Goal: Information Seeking & Learning: Learn about a topic

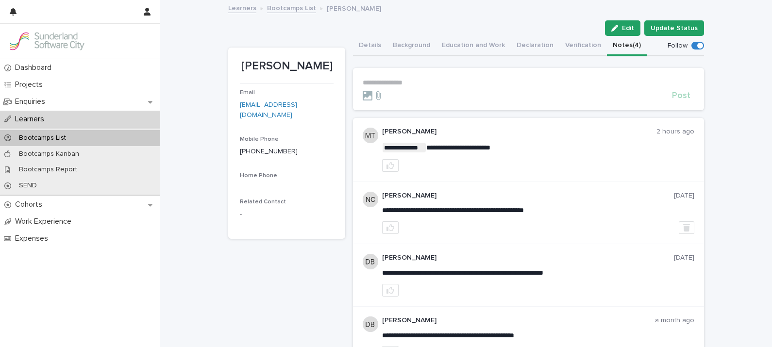
click at [20, 121] on p "Learners" at bounding box center [31, 119] width 41 height 9
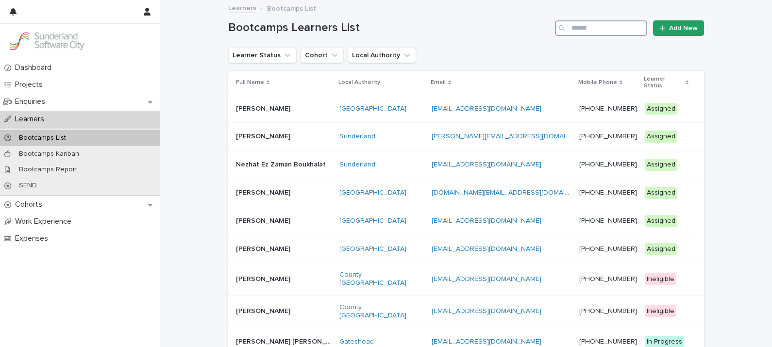
click at [589, 26] on input "Search" at bounding box center [601, 28] width 92 height 16
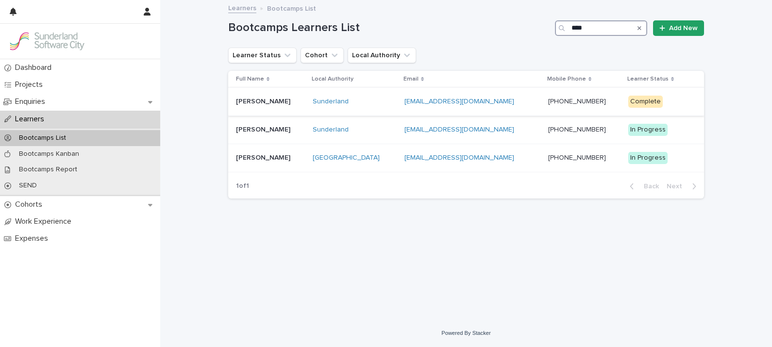
type input "****"
click at [254, 99] on p "[PERSON_NAME]" at bounding box center [264, 101] width 56 height 10
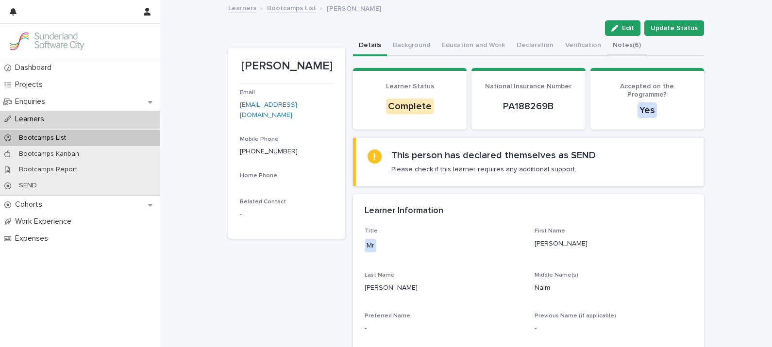
click at [619, 45] on button "Notes (6)" at bounding box center [627, 46] width 40 height 20
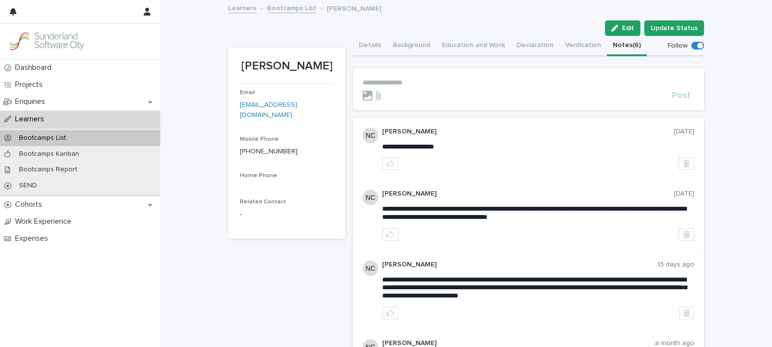
drag, startPoint x: 457, startPoint y: 75, endPoint x: 417, endPoint y: 83, distance: 40.5
click at [417, 83] on p "**********" at bounding box center [528, 83] width 331 height 8
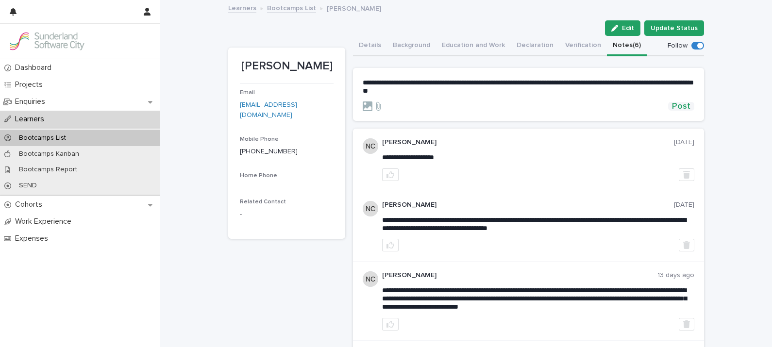
click at [676, 107] on span "Post" at bounding box center [681, 106] width 18 height 9
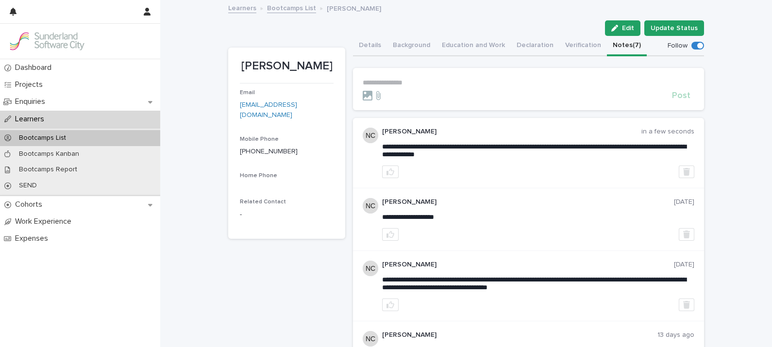
click at [426, 79] on p "**********" at bounding box center [528, 83] width 331 height 8
click at [31, 208] on p "Cohorts" at bounding box center [30, 204] width 39 height 9
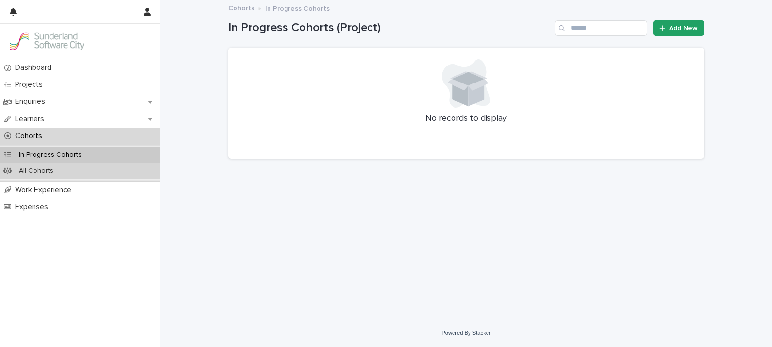
click at [19, 172] on p "All Cohorts" at bounding box center [36, 171] width 50 height 8
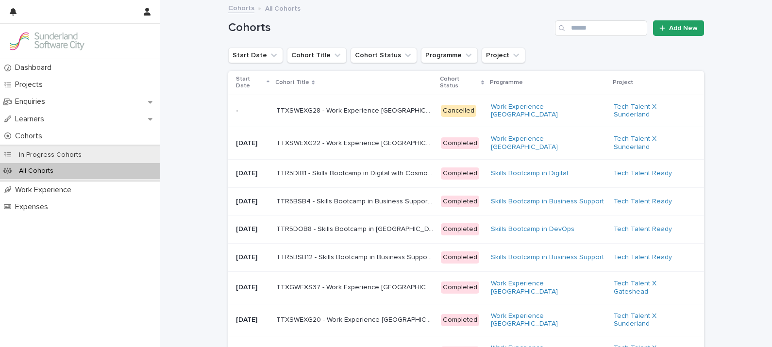
click at [245, 81] on p "Start Date" at bounding box center [250, 83] width 28 height 18
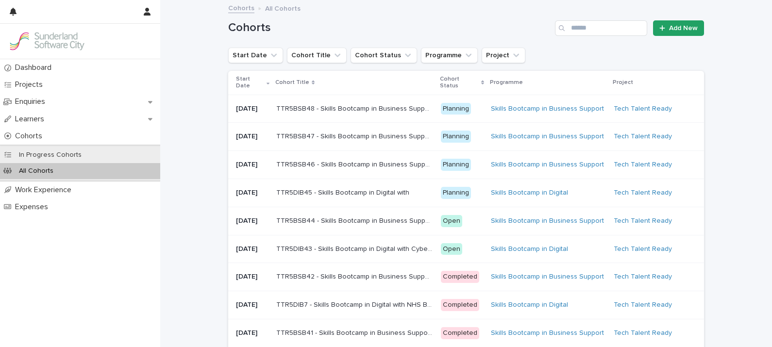
click at [384, 253] on p "TTR5DIB43 - Skills Bootcamp in Digital with Cyber North" at bounding box center [355, 248] width 159 height 10
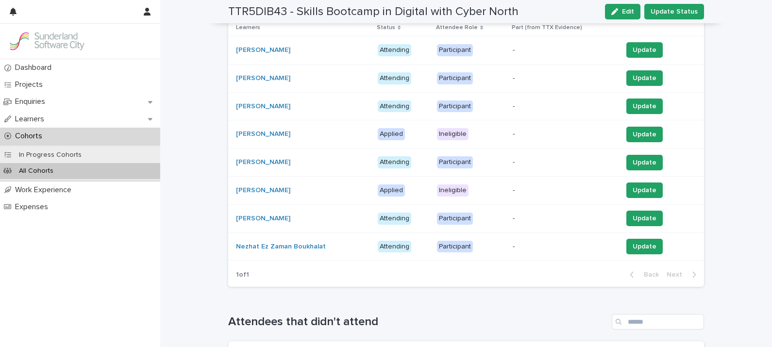
scroll to position [151, 0]
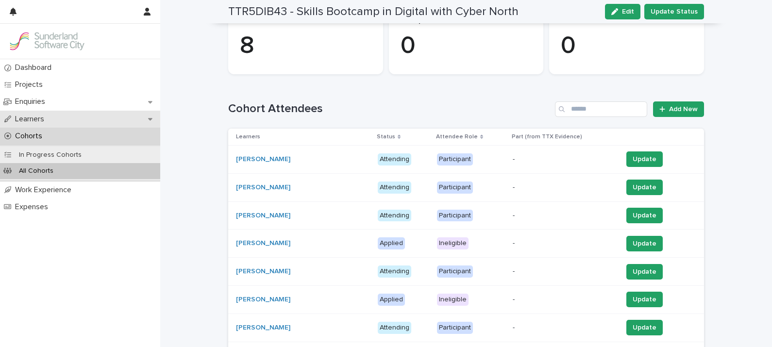
click at [36, 121] on p "Learners" at bounding box center [31, 119] width 41 height 9
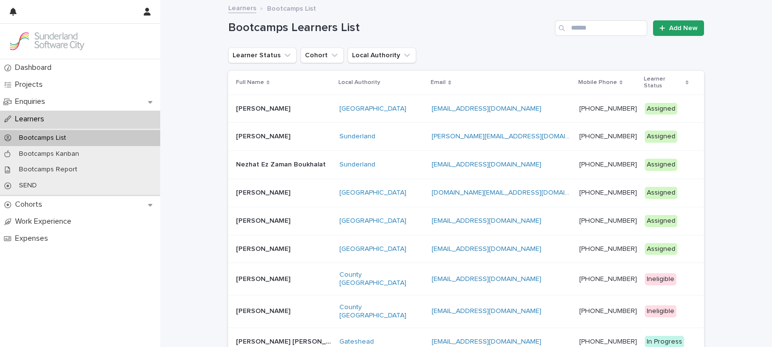
click at [657, 78] on p "Learner Status" at bounding box center [663, 83] width 39 height 18
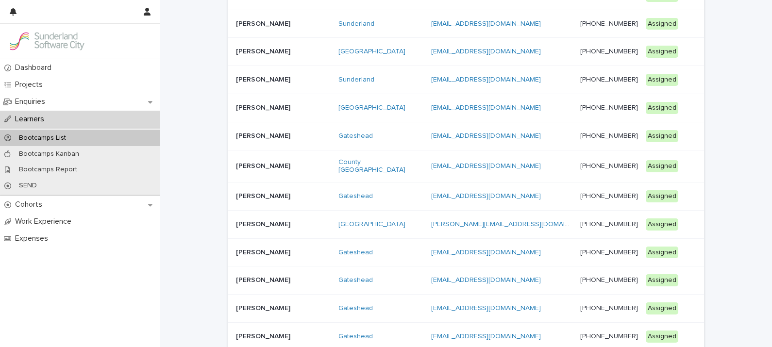
scroll to position [625, 0]
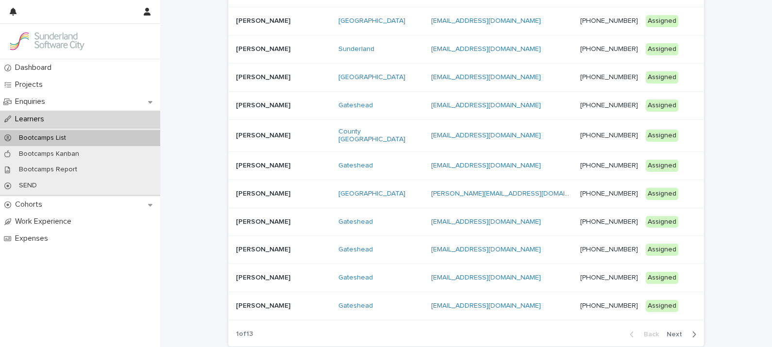
click at [673, 331] on span "Next" at bounding box center [676, 334] width 21 height 7
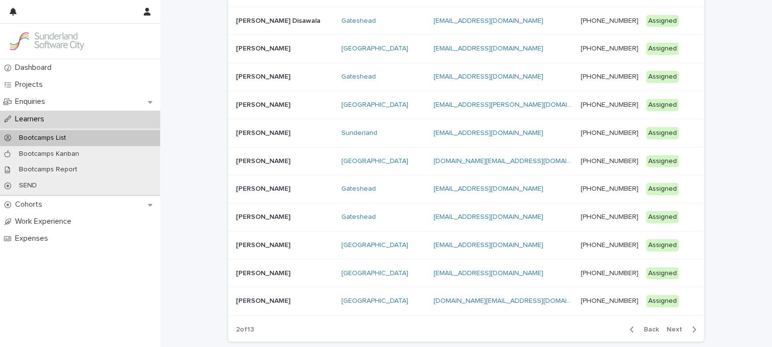
click at [674, 326] on span "Next" at bounding box center [676, 329] width 21 height 7
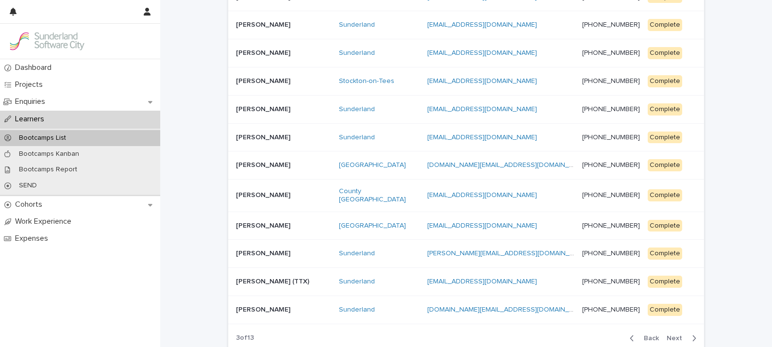
click at [682, 335] on span "Next" at bounding box center [676, 338] width 21 height 7
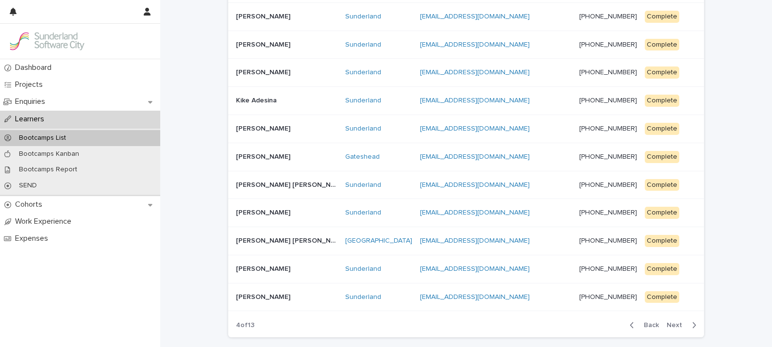
click at [648, 322] on span "Back" at bounding box center [648, 325] width 21 height 7
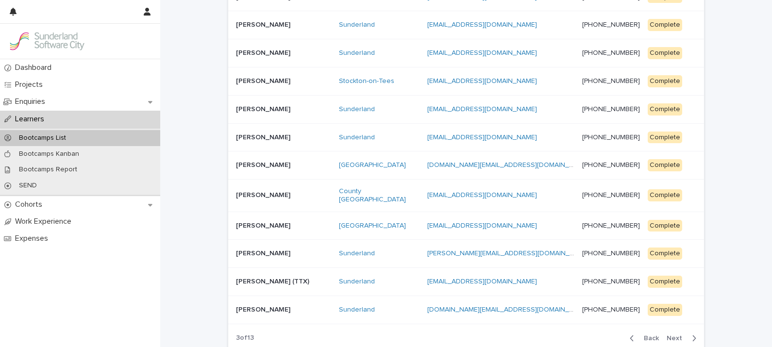
click at [648, 335] on span "Back" at bounding box center [648, 338] width 21 height 7
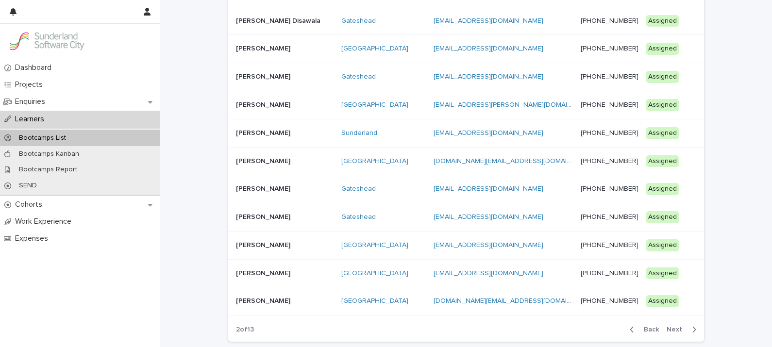
click at [648, 326] on span "Back" at bounding box center [648, 329] width 21 height 7
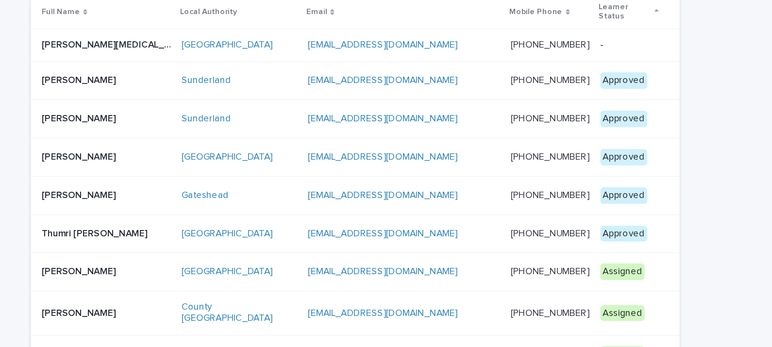
scroll to position [10, 0]
click at [245, 201] on p "[PERSON_NAME]" at bounding box center [264, 206] width 56 height 10
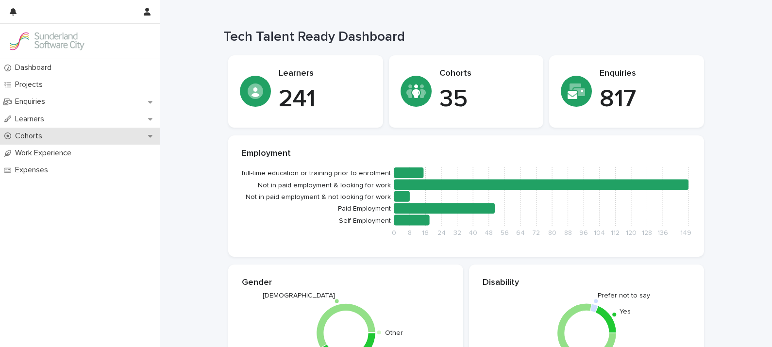
click at [30, 132] on p "Cohorts" at bounding box center [30, 136] width 39 height 9
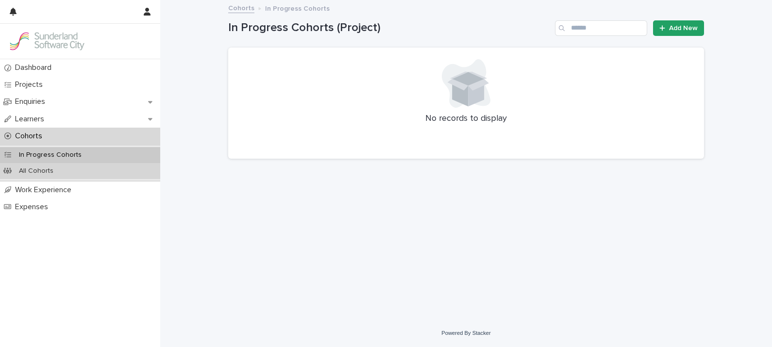
click at [26, 168] on p "All Cohorts" at bounding box center [36, 171] width 50 height 8
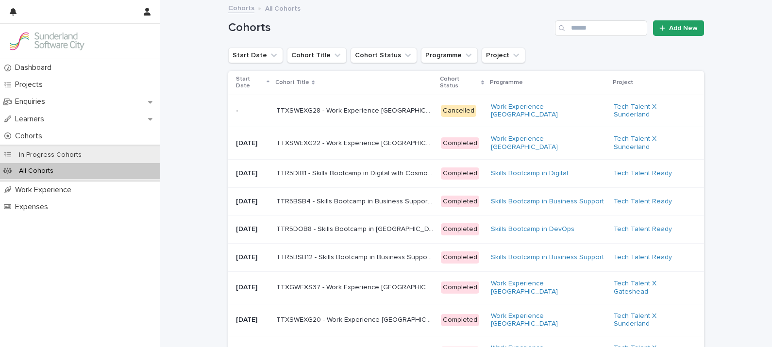
click at [251, 80] on p "Start Date" at bounding box center [250, 83] width 28 height 18
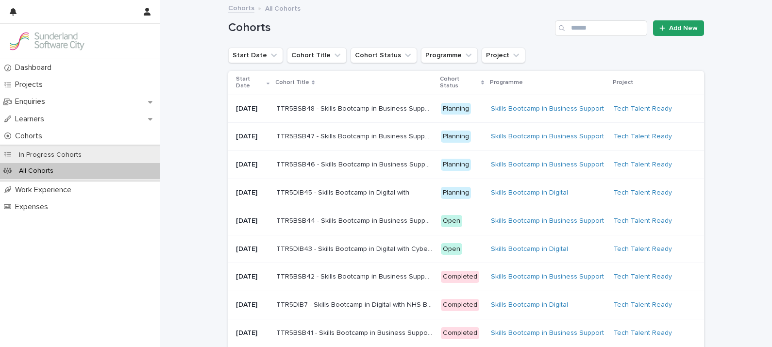
click at [344, 253] on p "TTR5DIB43 - Skills Bootcamp in Digital with Cyber North" at bounding box center [355, 248] width 159 height 10
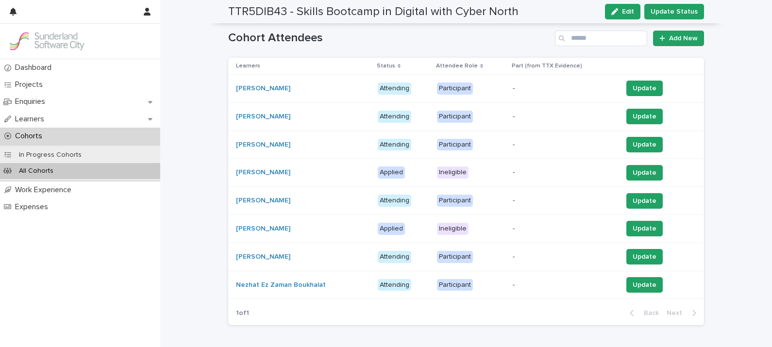
scroll to position [224, 0]
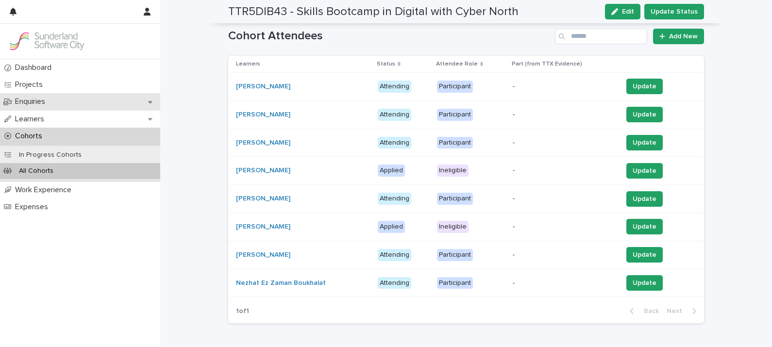
click at [30, 101] on p "Enquiries" at bounding box center [32, 101] width 42 height 9
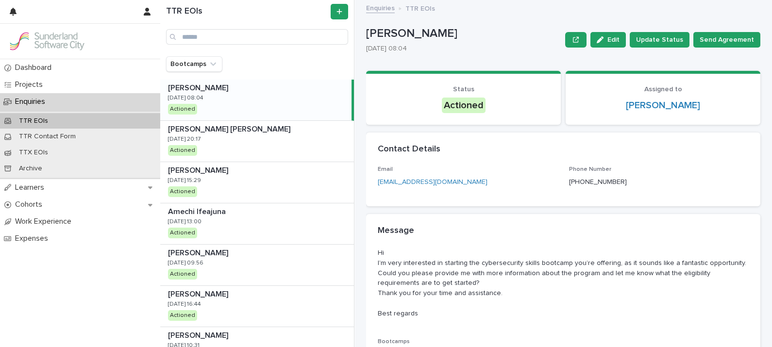
click at [235, 96] on div "Martina Carriero Martina Carriero 13/9/2025 08:04 Actioned" at bounding box center [255, 100] width 191 height 41
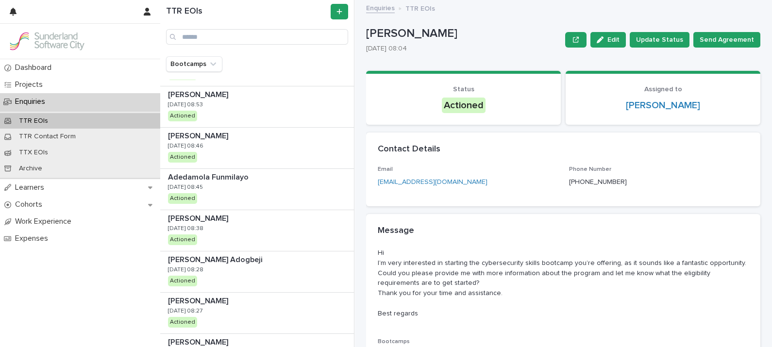
scroll to position [861, 0]
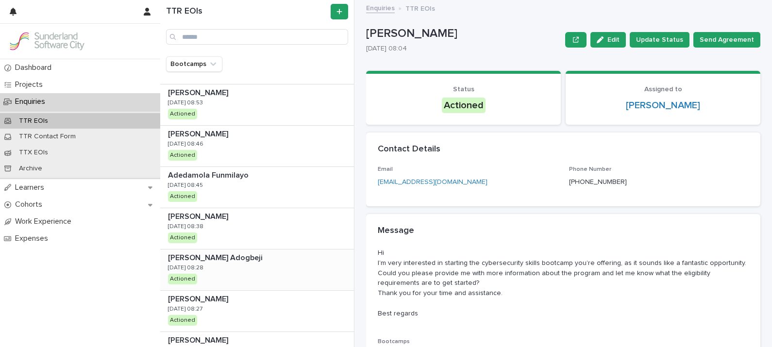
click at [240, 258] on p at bounding box center [259, 257] width 182 height 9
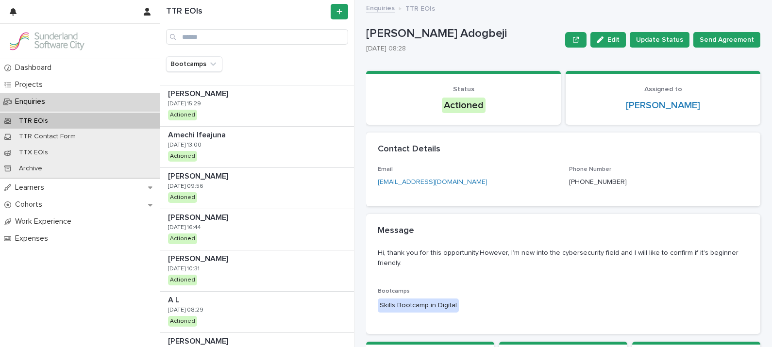
scroll to position [96, 0]
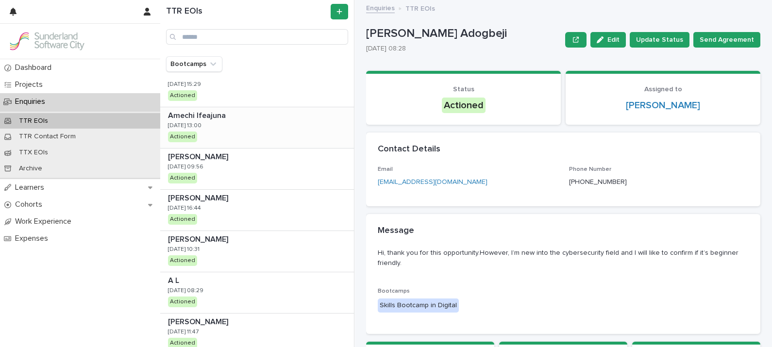
click at [251, 133] on div "Amechi Ifeajuna Amechi Ifeajuna 10/9/2025 13:00 Actioned" at bounding box center [257, 127] width 194 height 41
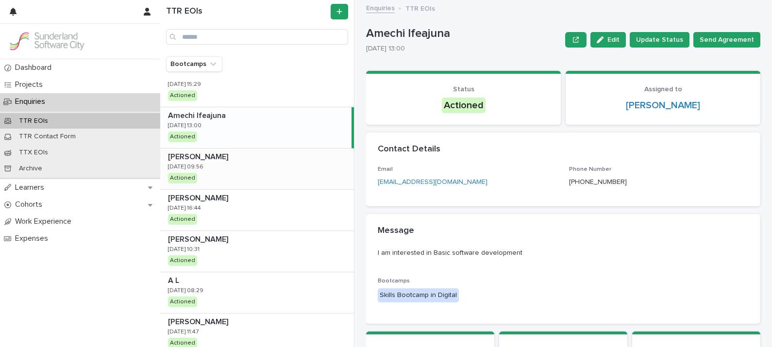
click at [233, 161] on div "C smith C smith 10/9/2025 09:56 Actioned" at bounding box center [257, 169] width 194 height 41
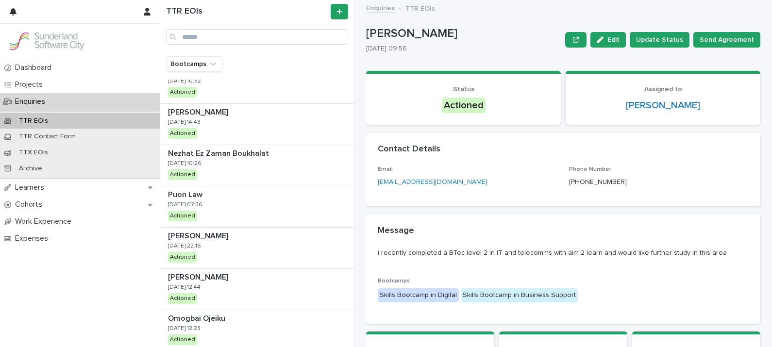
scroll to position [485, 0]
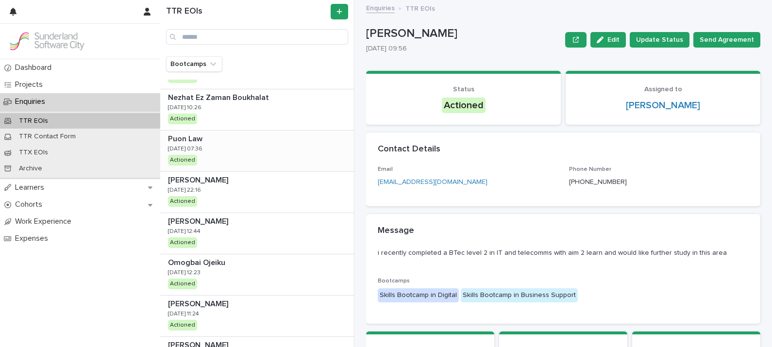
click at [238, 134] on p at bounding box center [259, 138] width 182 height 9
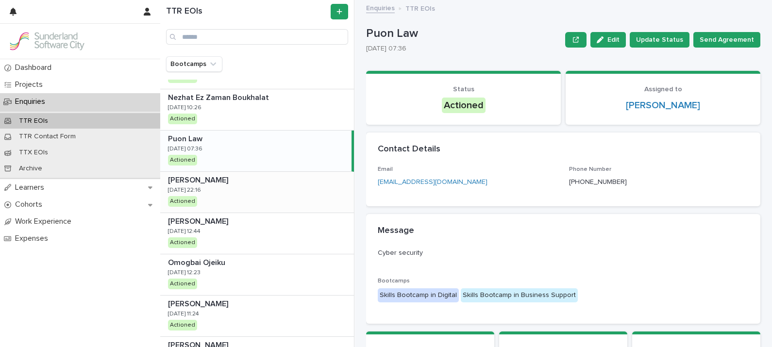
click at [242, 187] on div "Ibrahim Doumbia Ibrahim Doumbia 26/8/2025 22:16 Actioned" at bounding box center [257, 192] width 194 height 41
drag, startPoint x: 348, startPoint y: 219, endPoint x: 253, endPoint y: 262, distance: 104.9
click at [253, 262] on p at bounding box center [259, 262] width 182 height 9
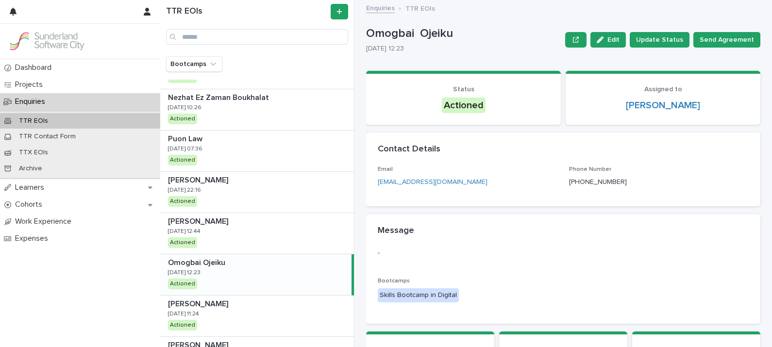
click at [253, 262] on p at bounding box center [258, 262] width 180 height 9
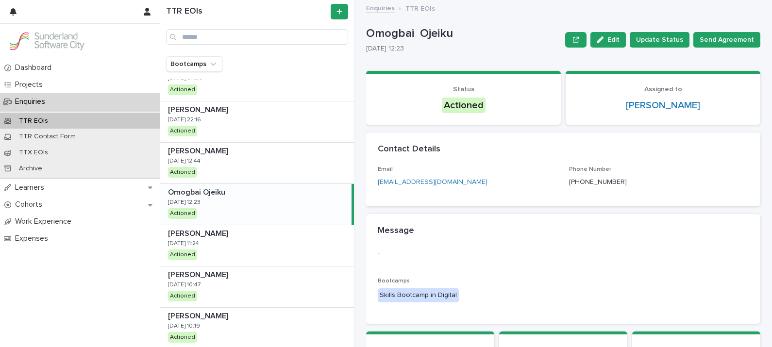
scroll to position [567, 0]
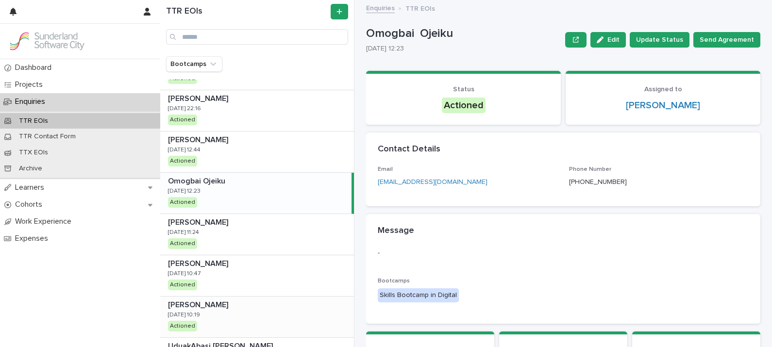
click at [241, 316] on div "Oladimeji Oladimeji Oladimeji Oladimeji 26/8/2025 10:19 Actioned" at bounding box center [257, 317] width 194 height 41
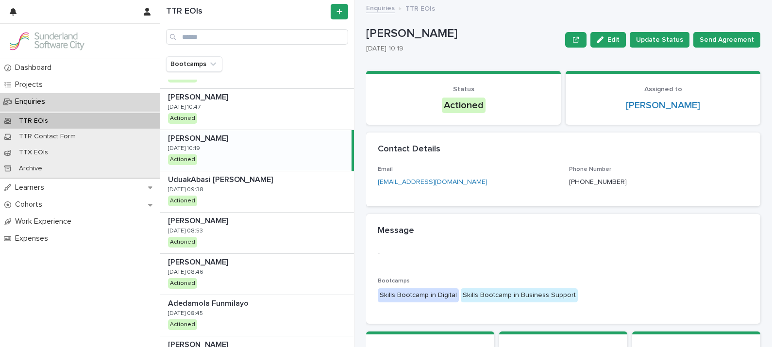
scroll to position [735, 0]
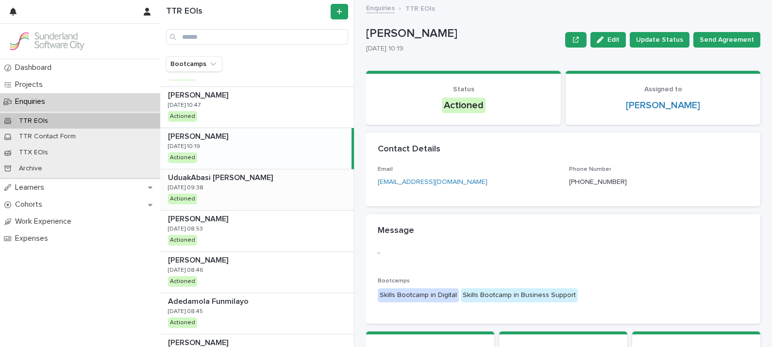
click at [265, 189] on div "UduakAbasi Patrick Ebong UduakAbasi Patrick Ebong 26/8/2025 09:38 Actioned" at bounding box center [257, 189] width 194 height 41
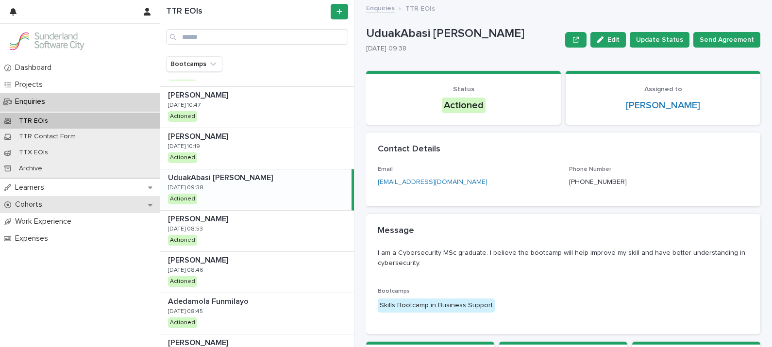
click at [36, 201] on p "Cohorts" at bounding box center [30, 204] width 39 height 9
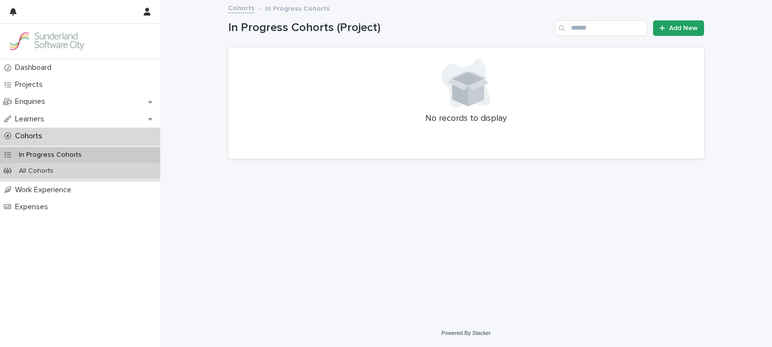
click at [52, 172] on p "All Cohorts" at bounding box center [36, 171] width 50 height 8
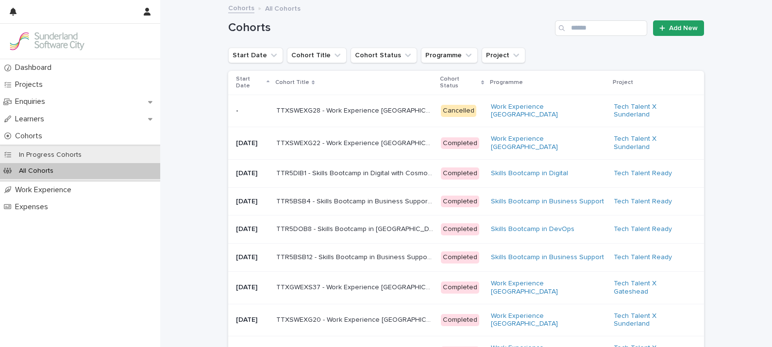
click at [250, 81] on p "Start Date" at bounding box center [250, 83] width 28 height 18
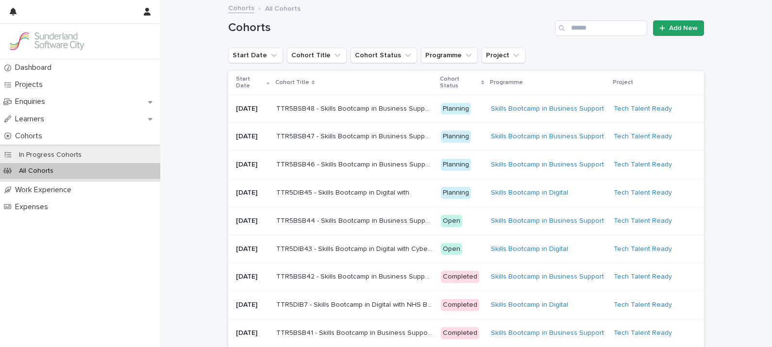
click at [351, 253] on p "TTR5DIB43 - Skills Bootcamp in Digital with Cyber North" at bounding box center [355, 248] width 159 height 10
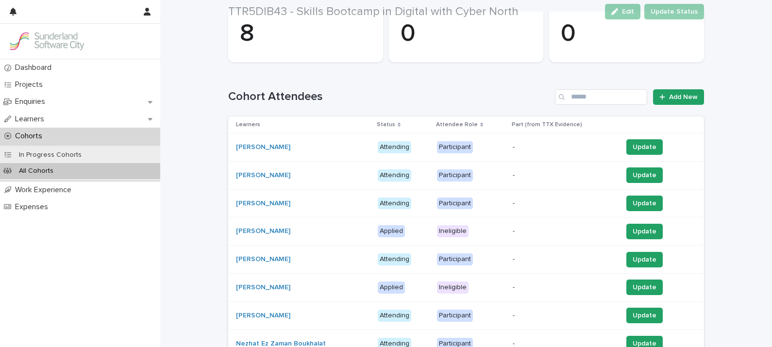
scroll to position [169, 0]
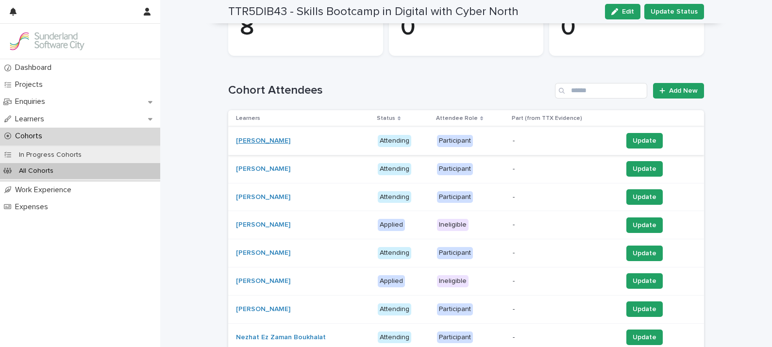
click at [281, 143] on link "[PERSON_NAME]" at bounding box center [263, 141] width 54 height 8
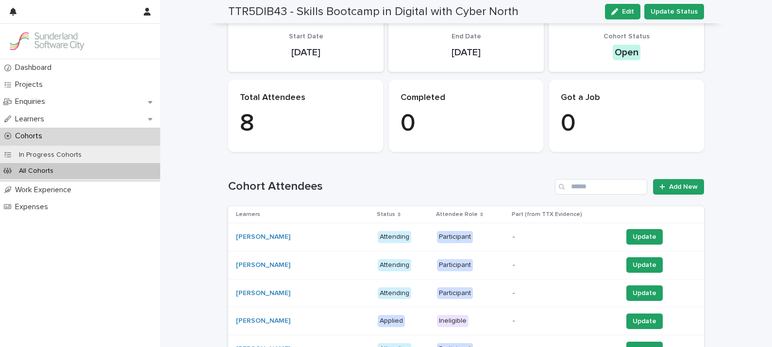
scroll to position [136, 0]
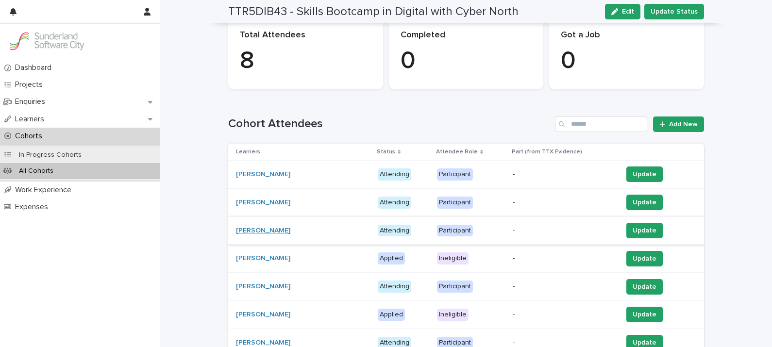
click at [253, 228] on link "[PERSON_NAME]" at bounding box center [263, 231] width 54 height 8
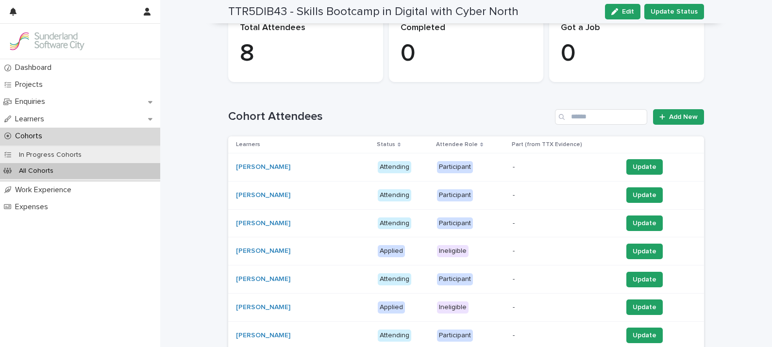
scroll to position [145, 0]
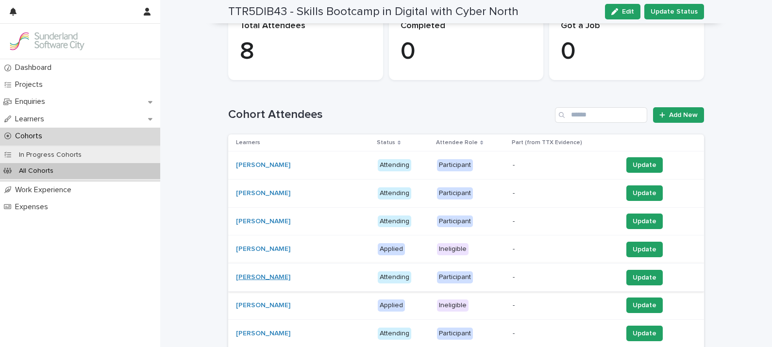
click at [262, 274] on link "[PERSON_NAME]" at bounding box center [263, 277] width 54 height 8
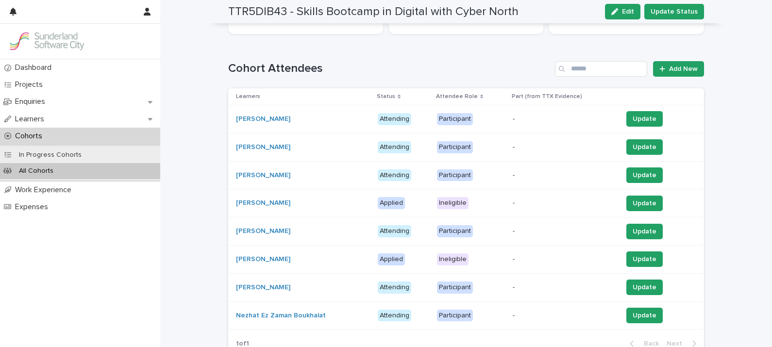
scroll to position [210, 0]
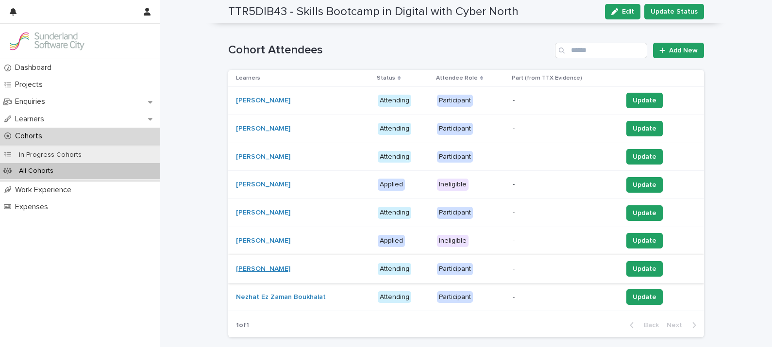
click at [275, 265] on link "[PERSON_NAME]" at bounding box center [263, 269] width 54 height 8
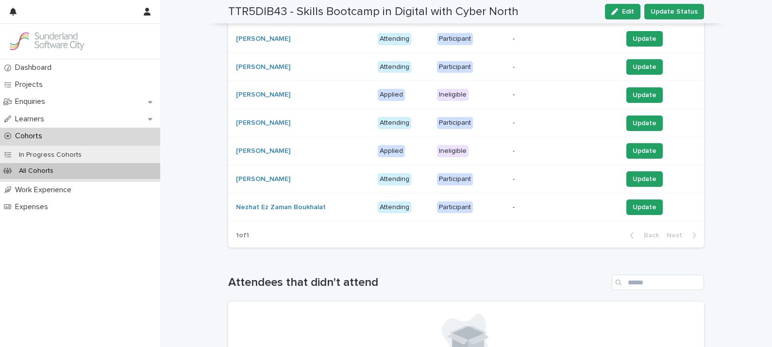
scroll to position [296, 0]
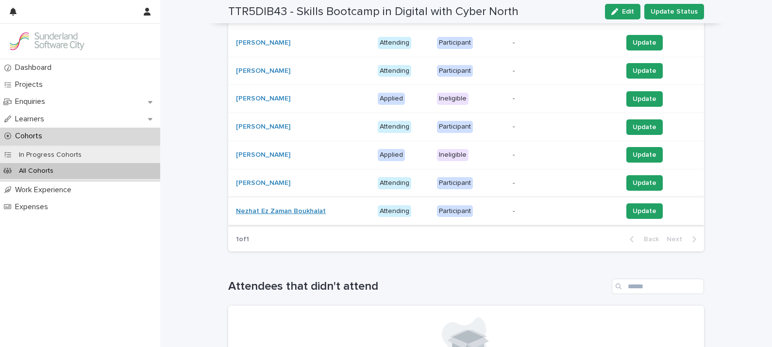
click at [301, 207] on link "Nezhat Ez Zaman Boukhalat" at bounding box center [281, 211] width 90 height 8
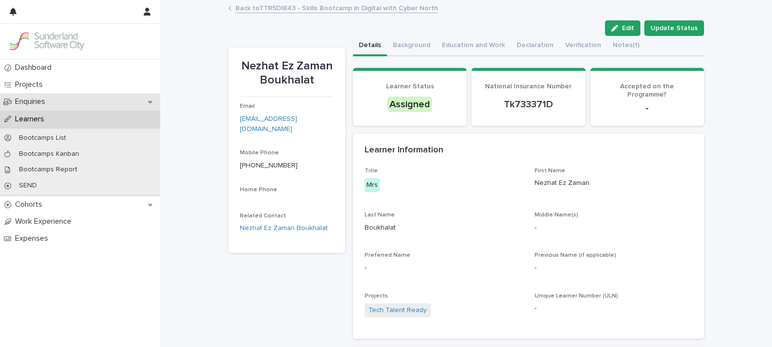
click at [39, 99] on p "Enquiries" at bounding box center [32, 101] width 42 height 9
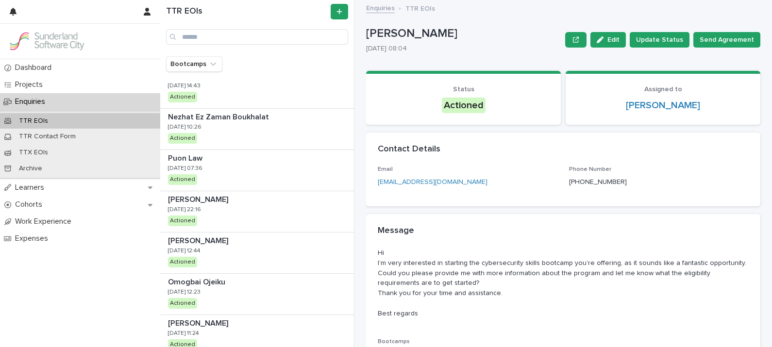
scroll to position [494, 0]
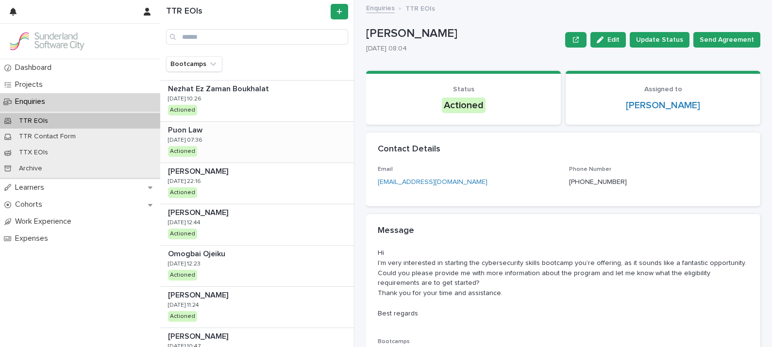
click at [232, 144] on div "Puon Law Puon Law 27/8/2025 07:36 Actioned" at bounding box center [257, 142] width 194 height 41
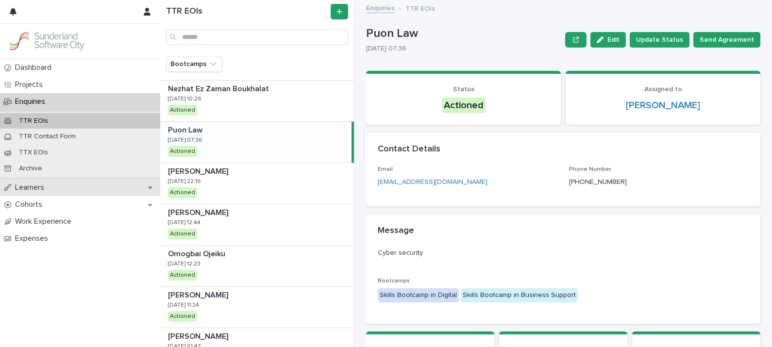
click at [27, 190] on p "Learners" at bounding box center [31, 187] width 41 height 9
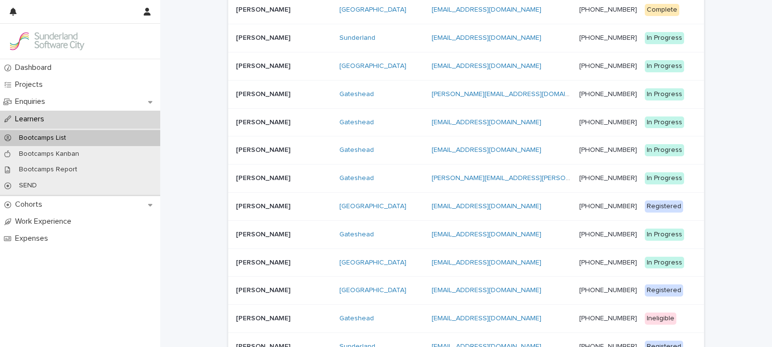
scroll to position [501, 0]
click at [292, 199] on p "[PERSON_NAME]" at bounding box center [264, 204] width 56 height 10
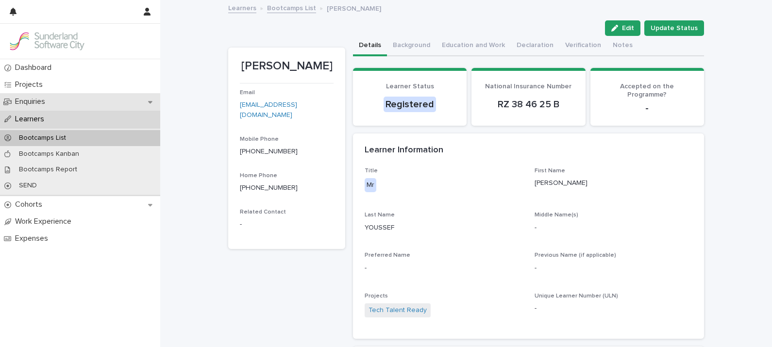
click at [32, 104] on p "Enquiries" at bounding box center [32, 101] width 42 height 9
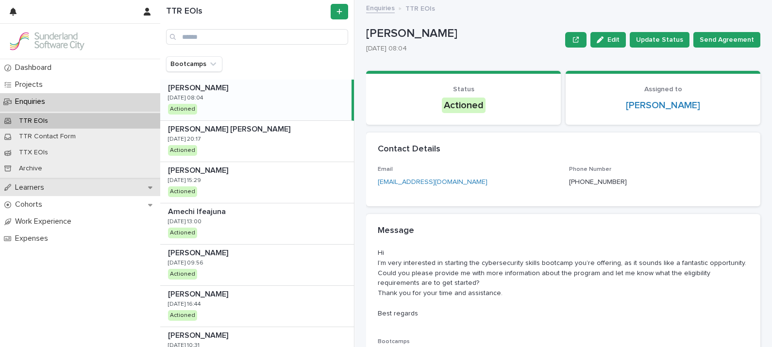
click at [18, 194] on div "Learners" at bounding box center [80, 187] width 160 height 17
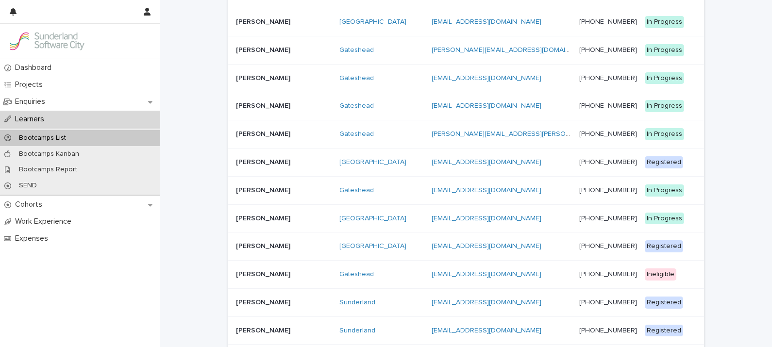
scroll to position [548, 0]
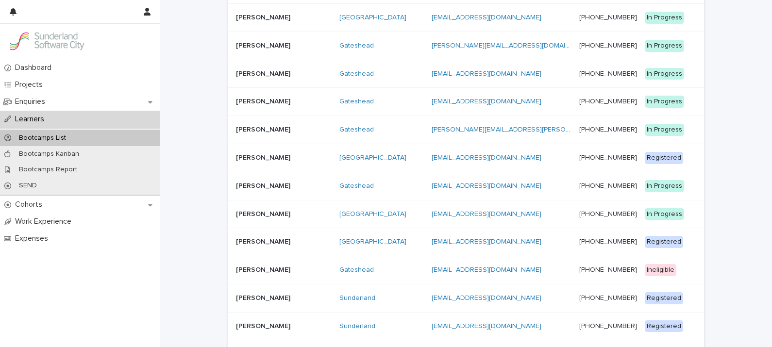
click at [265, 152] on p "[PERSON_NAME]" at bounding box center [264, 157] width 56 height 10
